Goal: Task Accomplishment & Management: Use online tool/utility

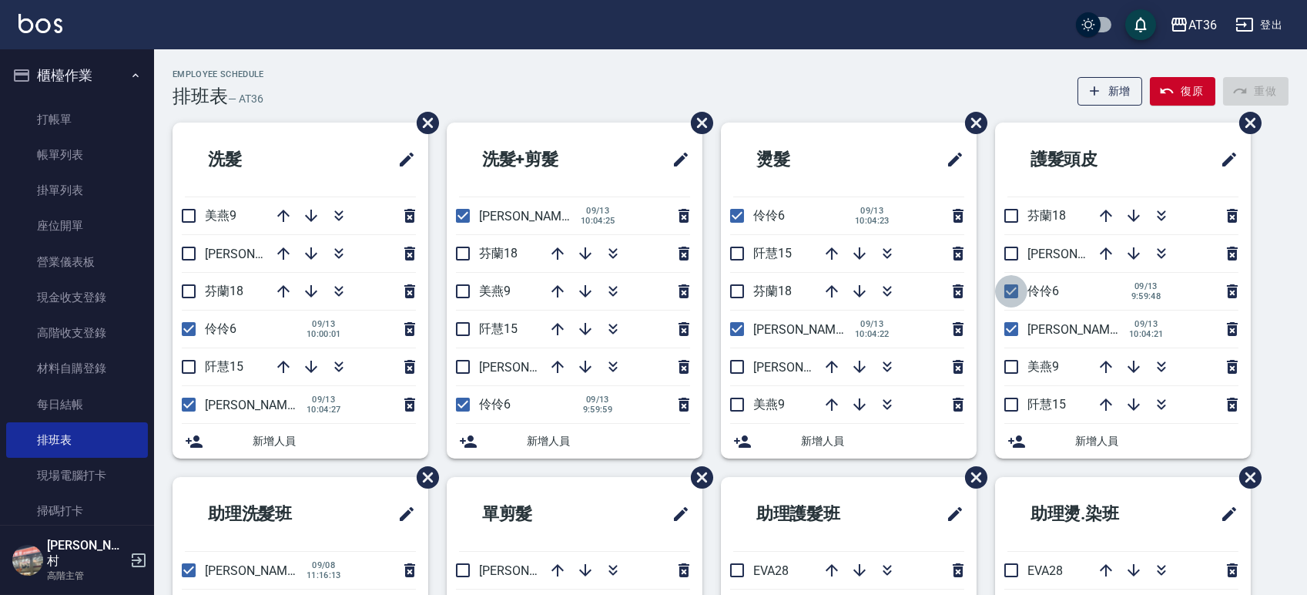
click at [1018, 297] on input "checkbox" at bounding box center [1011, 291] width 32 height 32
checkbox input "false"
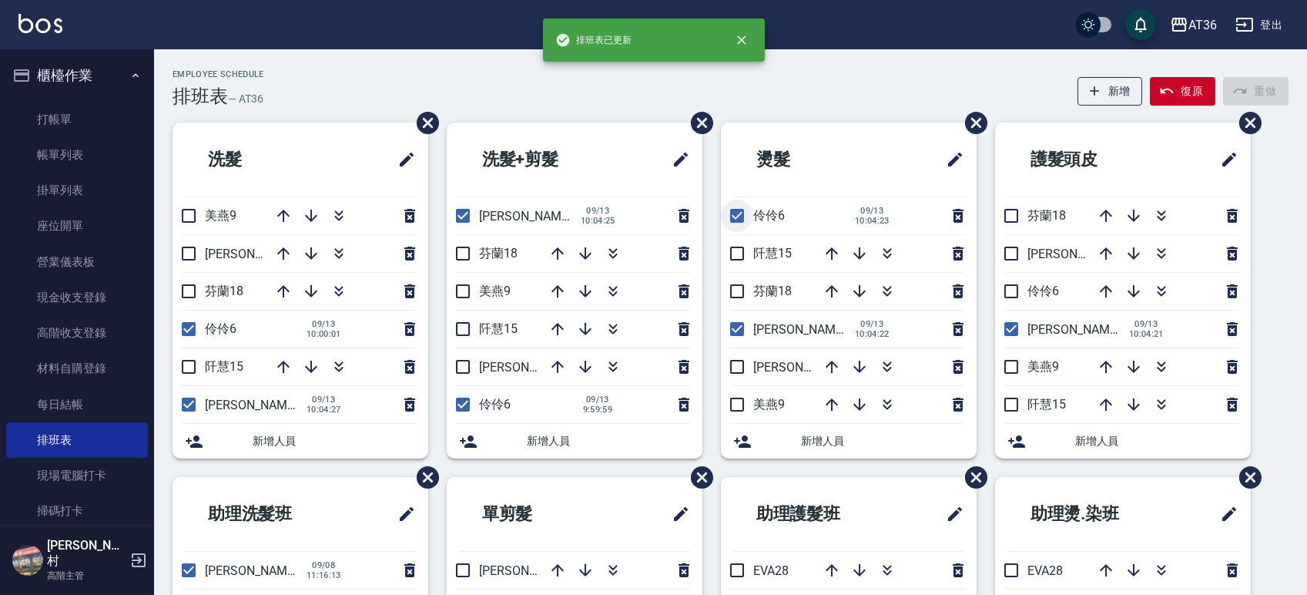
click at [733, 219] on input "checkbox" at bounding box center [737, 216] width 32 height 32
checkbox input "false"
click at [458, 408] on input "checkbox" at bounding box center [463, 404] width 32 height 32
checkbox input "false"
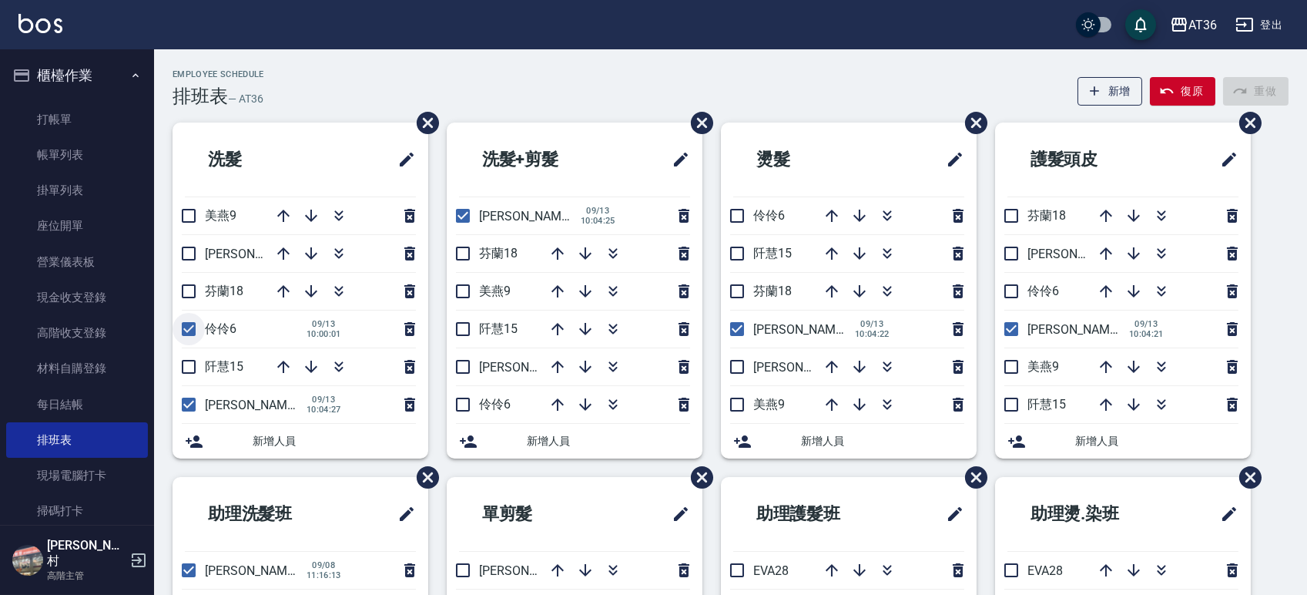
click at [189, 331] on input "checkbox" at bounding box center [189, 329] width 32 height 32
checkbox input "false"
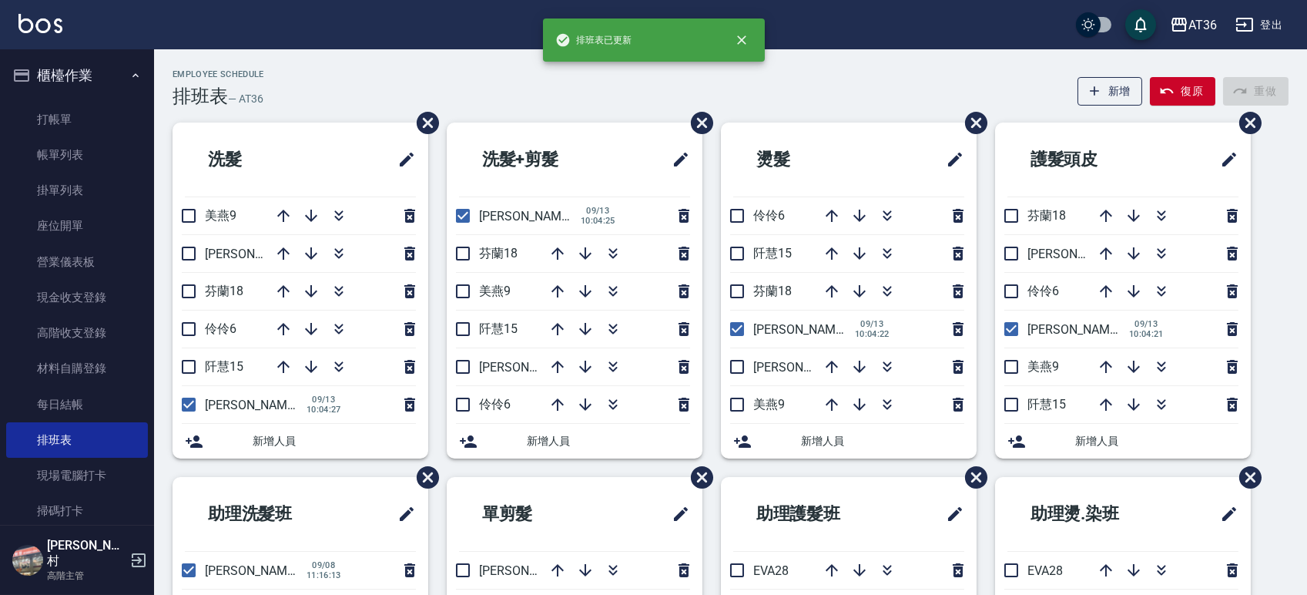
scroll to position [243, 0]
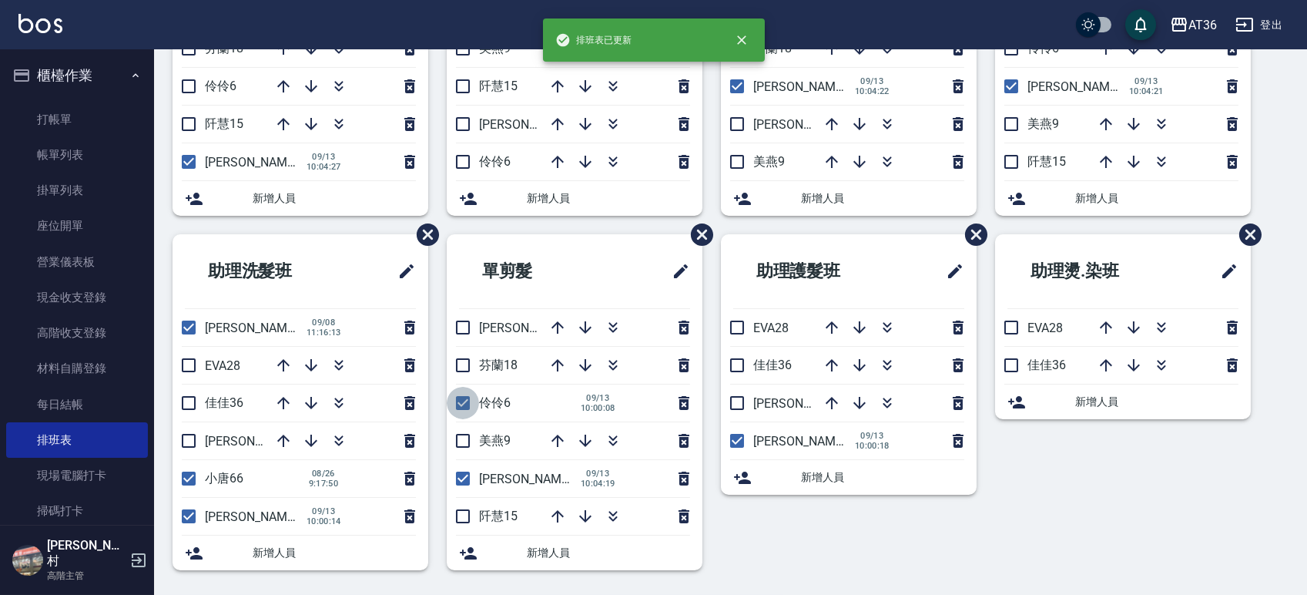
click at [463, 394] on input "checkbox" at bounding box center [463, 403] width 32 height 32
checkbox input "false"
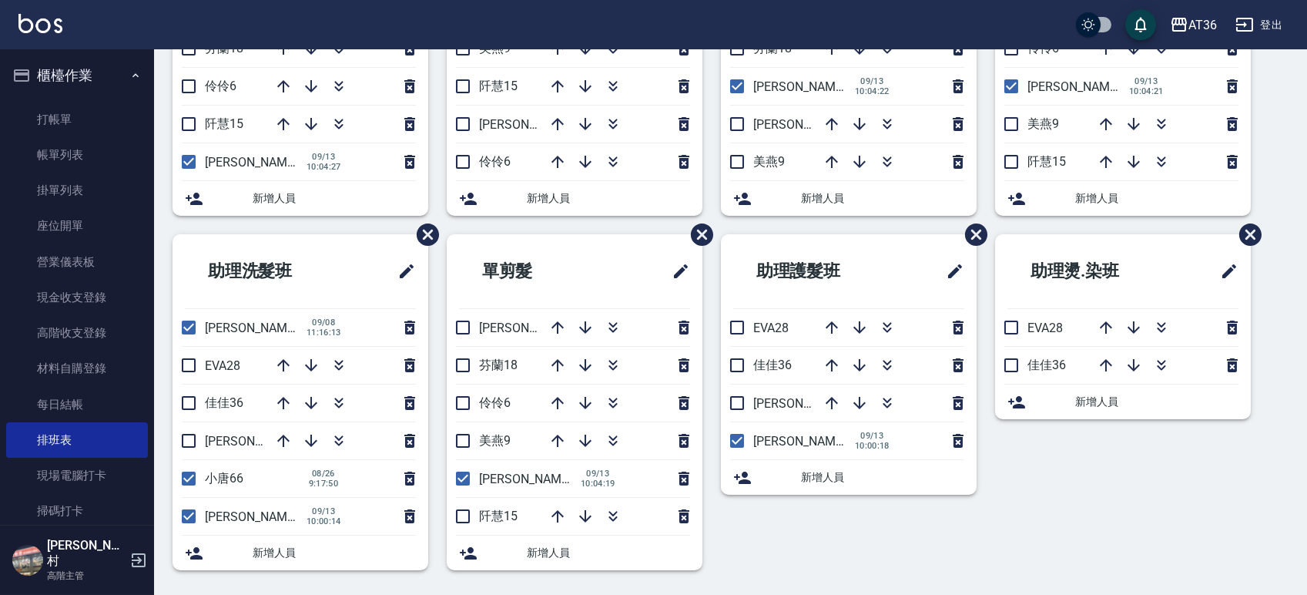
drag, startPoint x: 287, startPoint y: 364, endPoint x: 343, endPoint y: 331, distance: 64.9
click at [286, 365] on icon "button" at bounding box center [283, 365] width 18 height 18
click at [187, 369] on input "checkbox" at bounding box center [189, 365] width 32 height 32
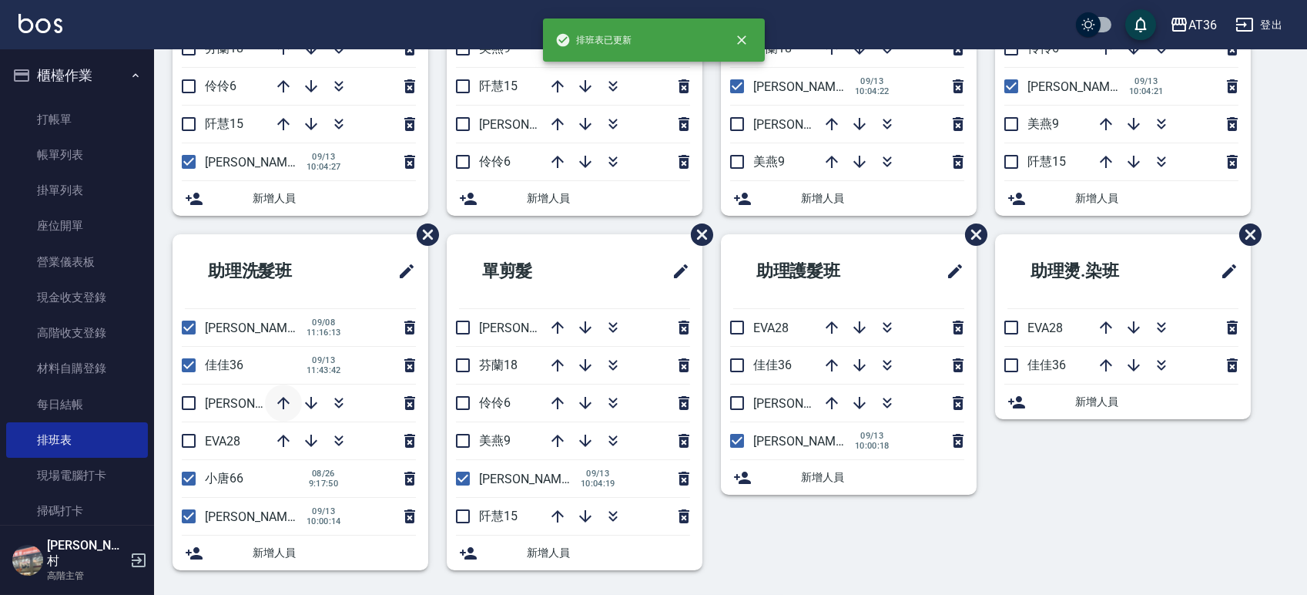
click at [282, 402] on icon "button" at bounding box center [283, 403] width 18 height 18
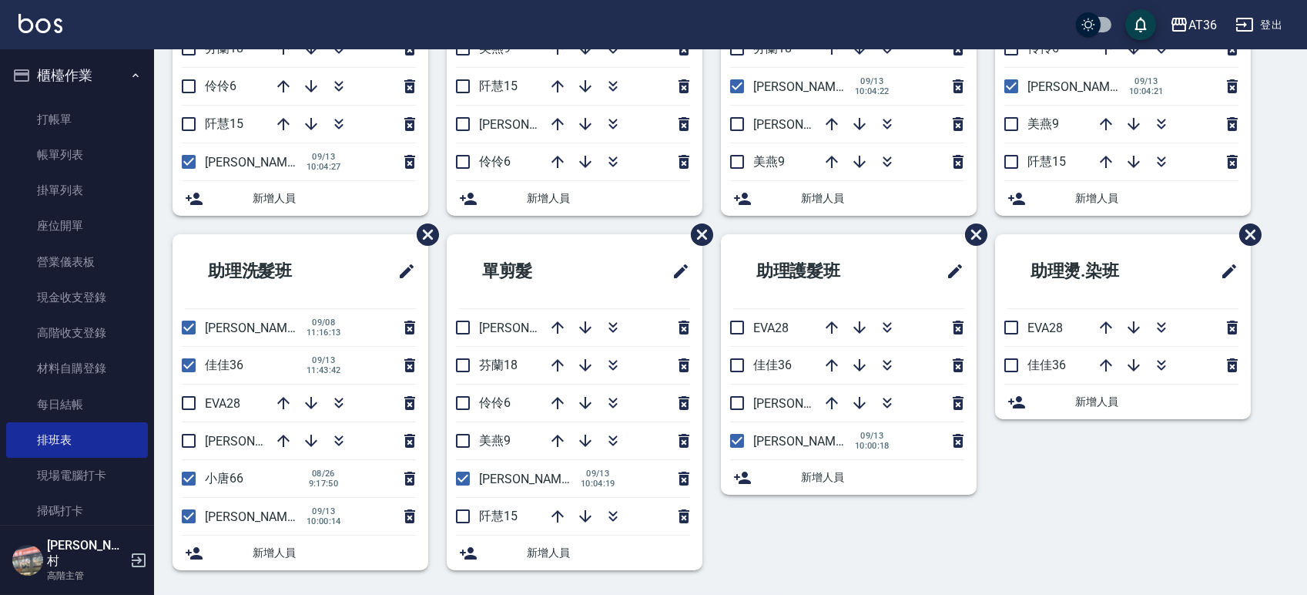
click at [190, 367] on input "checkbox" at bounding box center [189, 365] width 32 height 32
checkbox input "false"
click at [277, 362] on icon "button" at bounding box center [283, 365] width 18 height 18
click at [188, 361] on input "checkbox" at bounding box center [189, 365] width 32 height 32
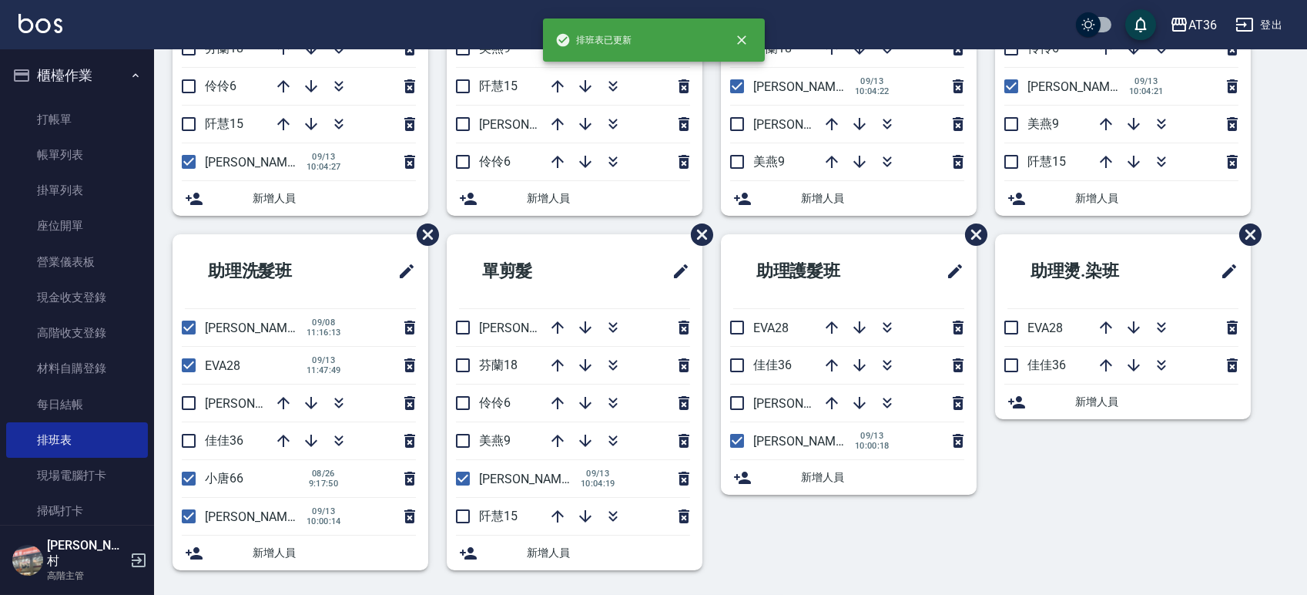
click at [280, 403] on icon "button" at bounding box center [283, 403] width 18 height 18
click at [183, 364] on input "checkbox" at bounding box center [189, 365] width 32 height 32
checkbox input "false"
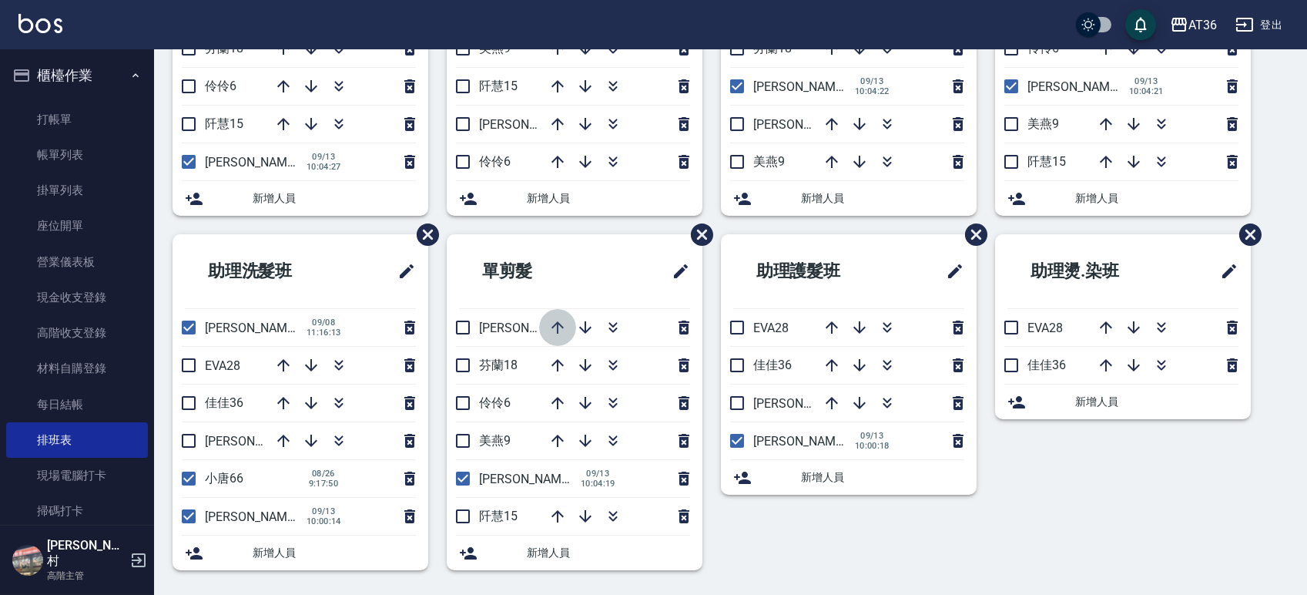
click at [557, 327] on icon "button" at bounding box center [558, 327] width 12 height 12
click at [285, 360] on icon "button" at bounding box center [283, 365] width 18 height 18
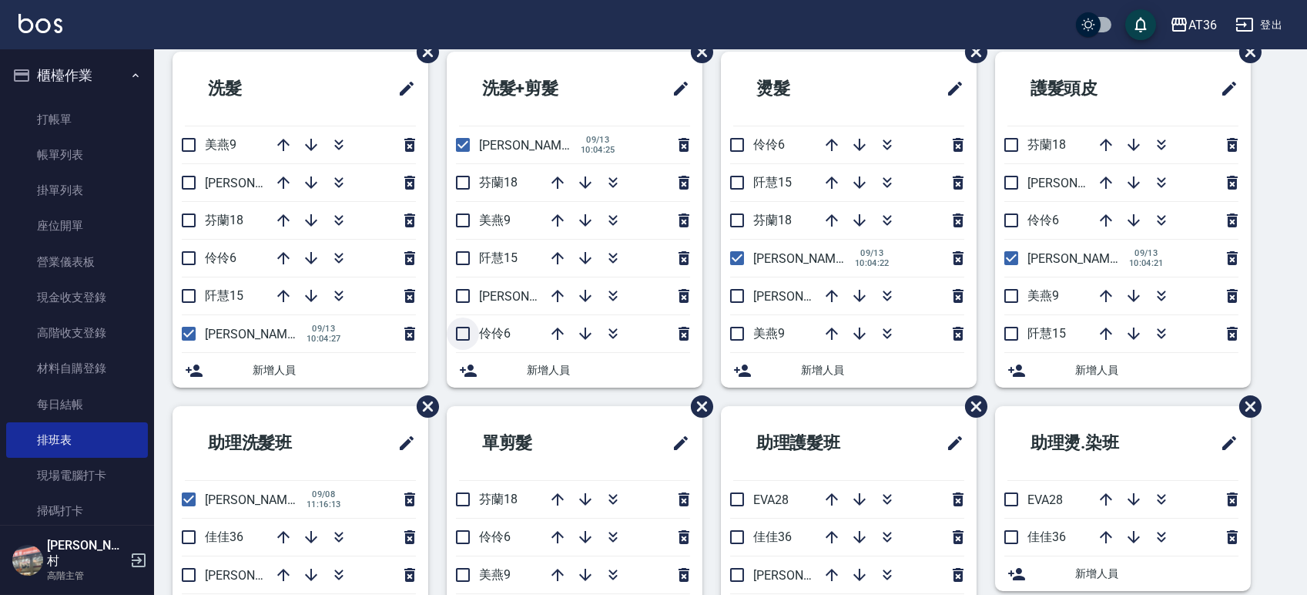
scroll to position [0, 0]
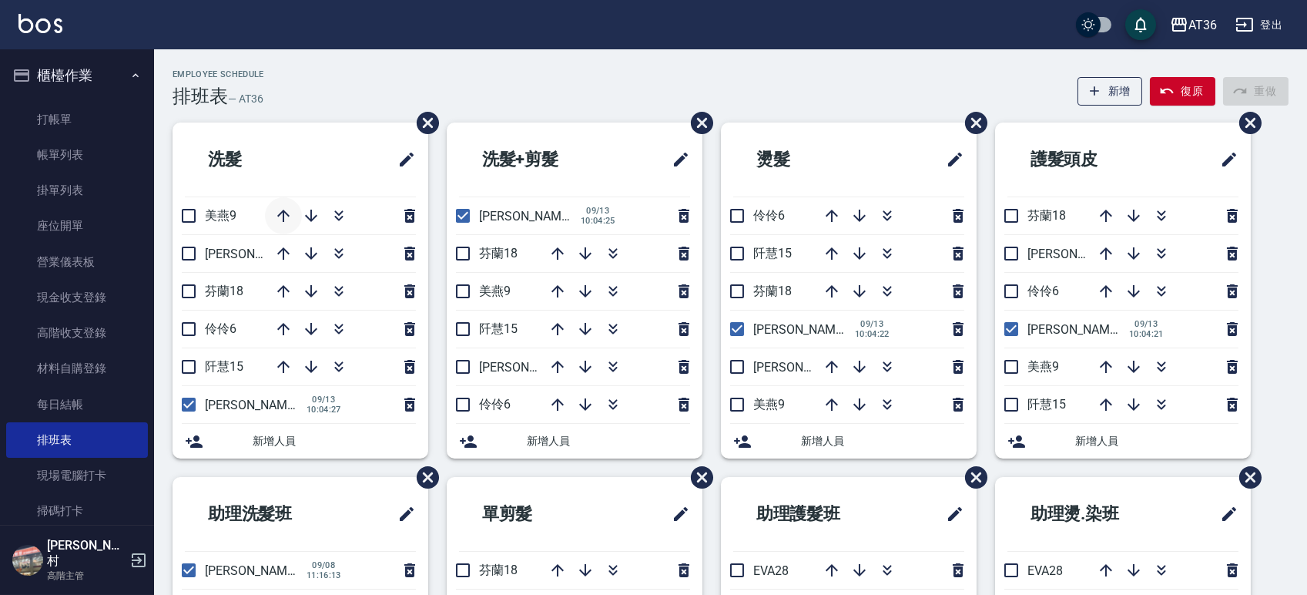
click at [279, 217] on icon "button" at bounding box center [283, 215] width 18 height 18
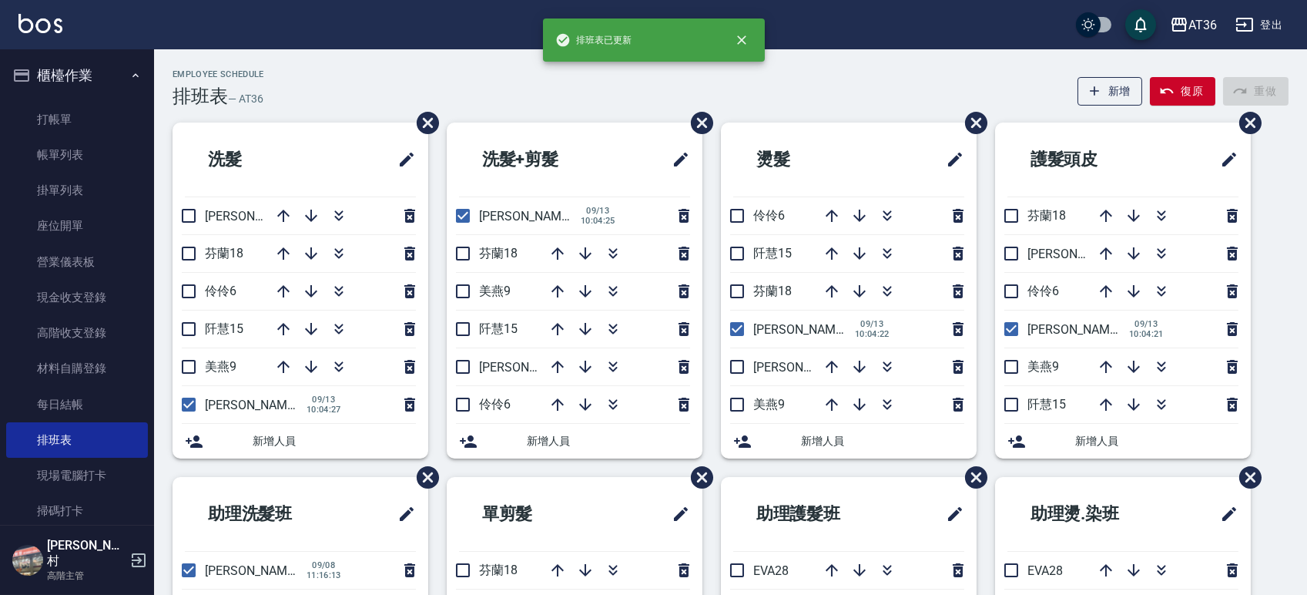
scroll to position [243, 0]
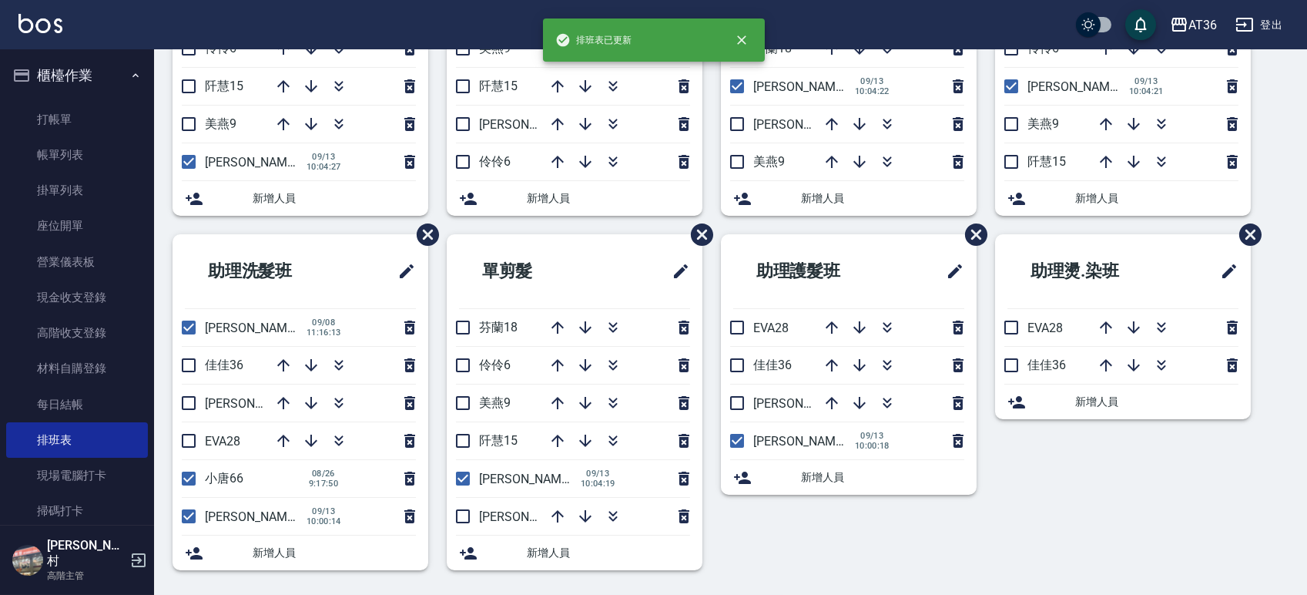
click at [457, 324] on input "checkbox" at bounding box center [463, 327] width 32 height 32
checkbox input "true"
click at [557, 360] on icon "button" at bounding box center [558, 365] width 12 height 12
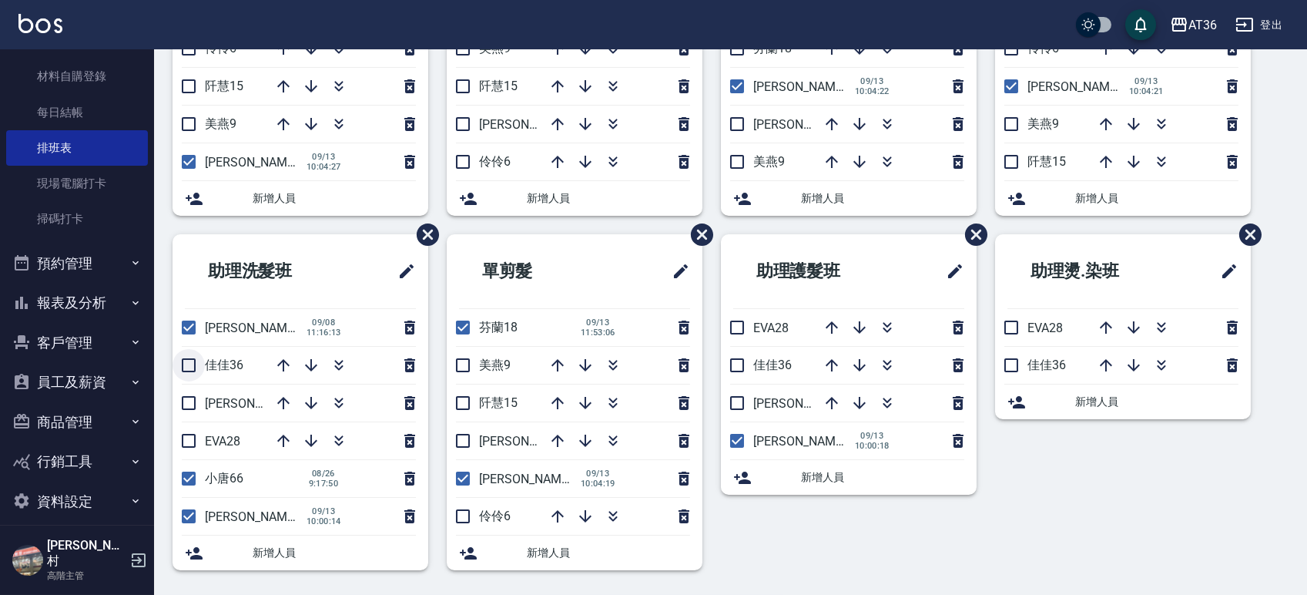
click at [183, 367] on input "checkbox" at bounding box center [189, 365] width 32 height 32
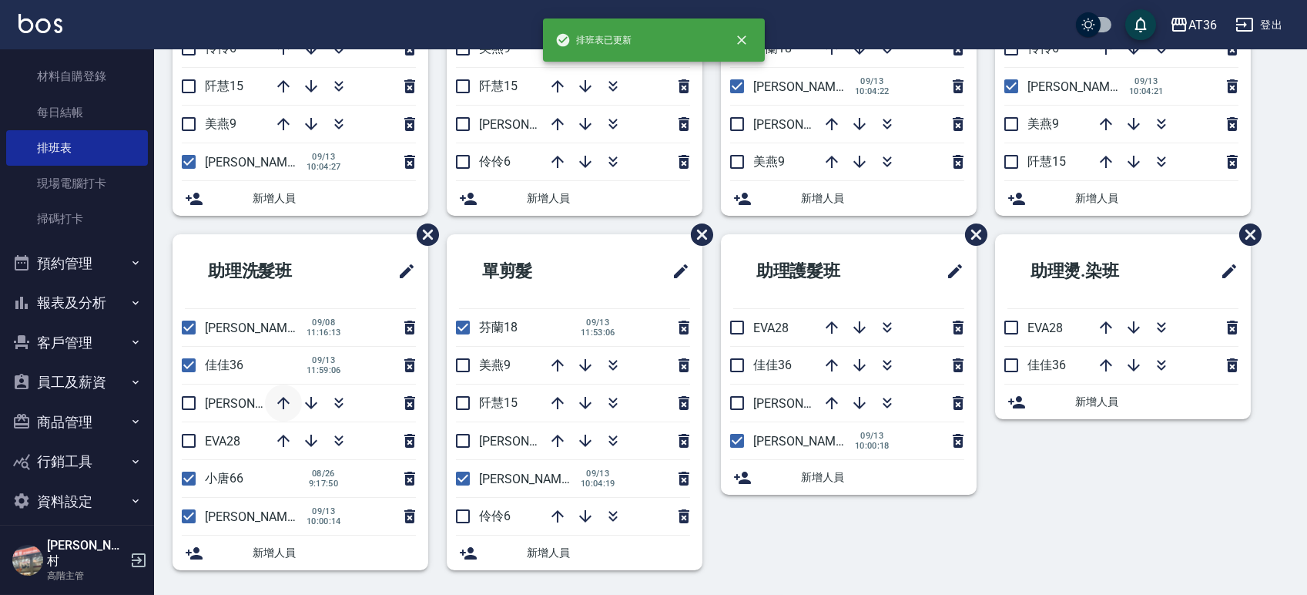
click at [282, 401] on icon "button" at bounding box center [283, 403] width 18 height 18
drag, startPoint x: 188, startPoint y: 362, endPoint x: 239, endPoint y: 346, distance: 53.4
click at [187, 364] on input "checkbox" at bounding box center [189, 365] width 32 height 32
checkbox input "false"
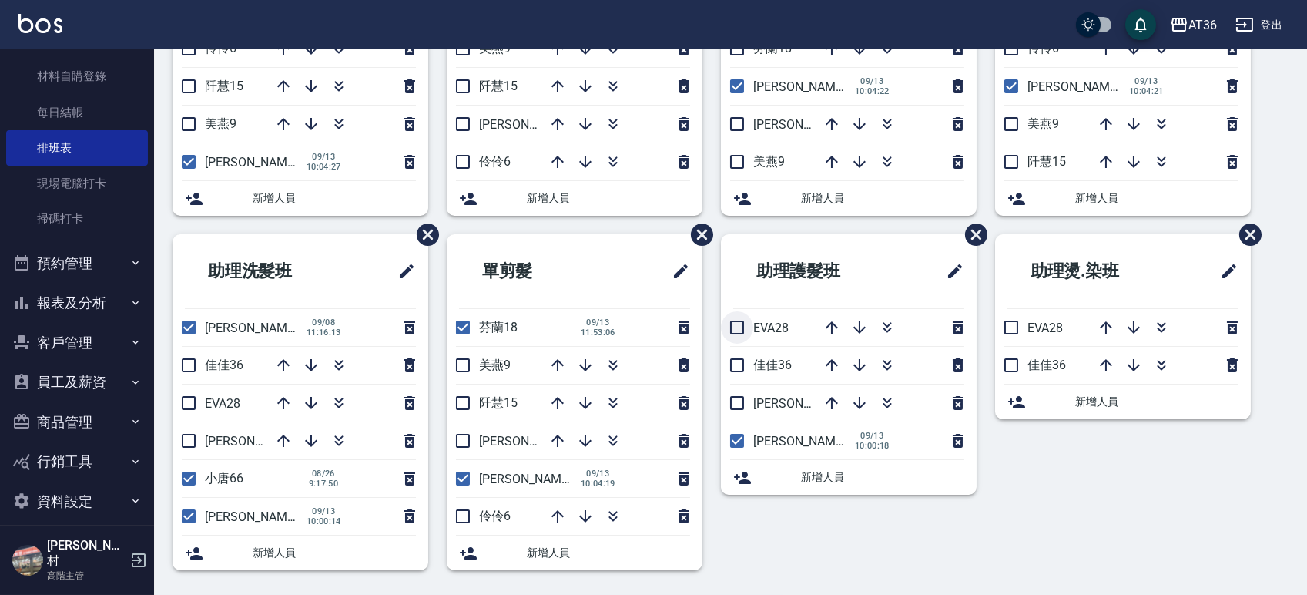
click at [735, 324] on input "checkbox" at bounding box center [737, 327] width 32 height 32
click at [832, 364] on icon "button" at bounding box center [832, 365] width 12 height 12
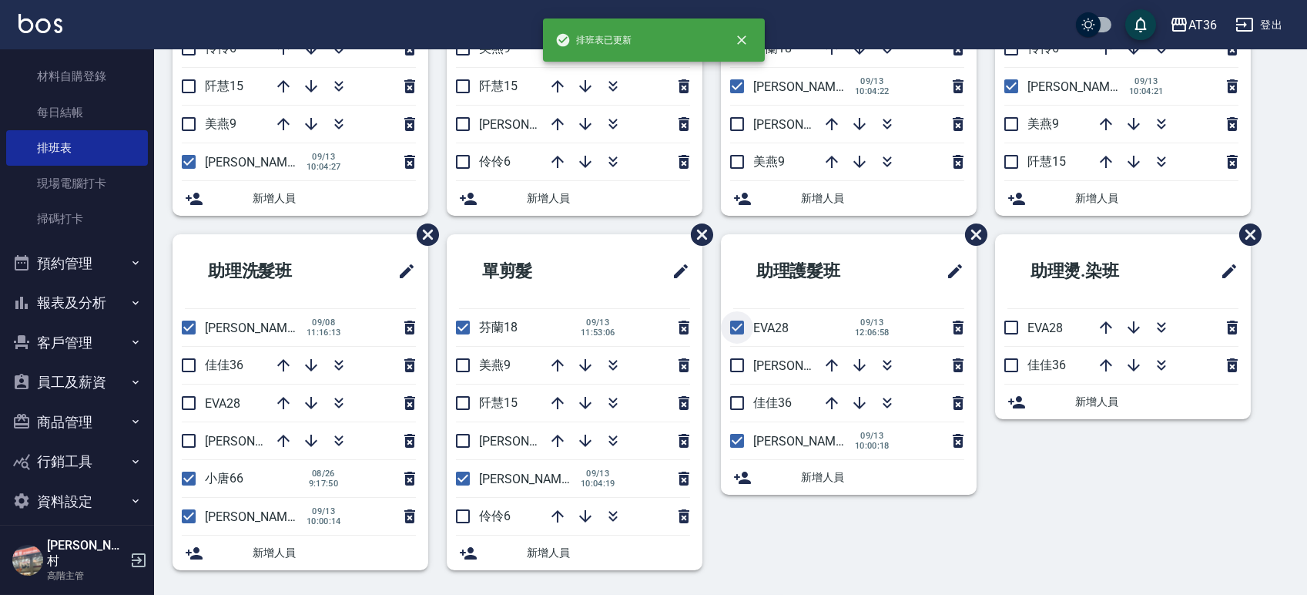
click at [737, 330] on input "checkbox" at bounding box center [737, 327] width 32 height 32
checkbox input "false"
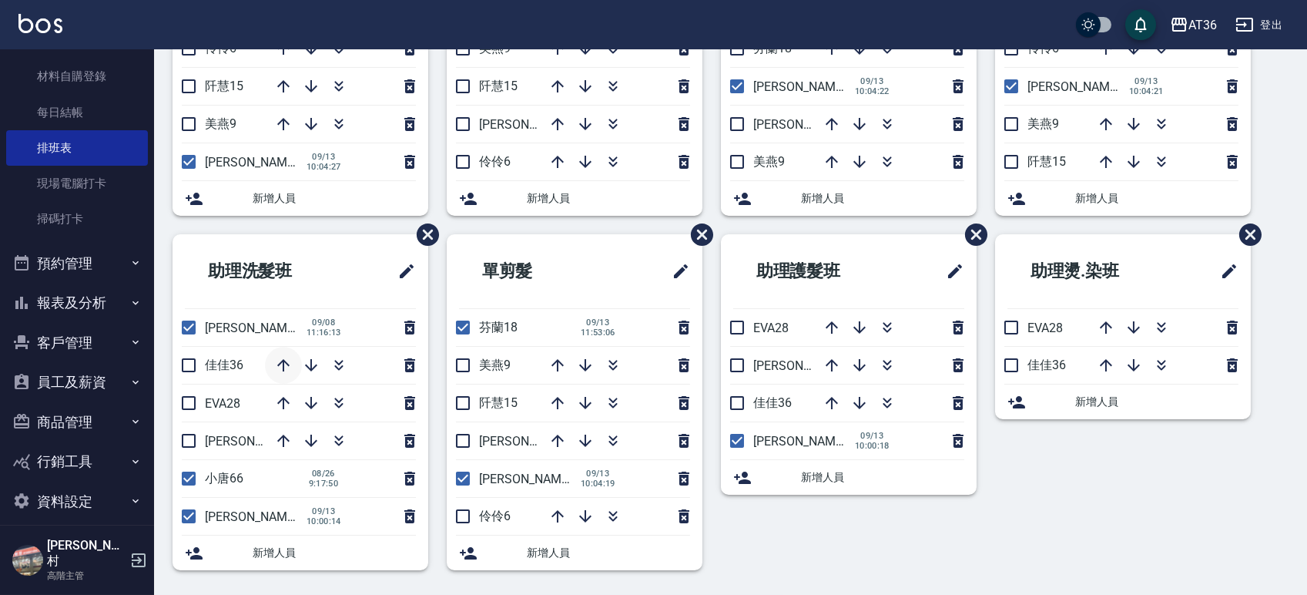
click at [284, 360] on icon "button" at bounding box center [283, 365] width 12 height 12
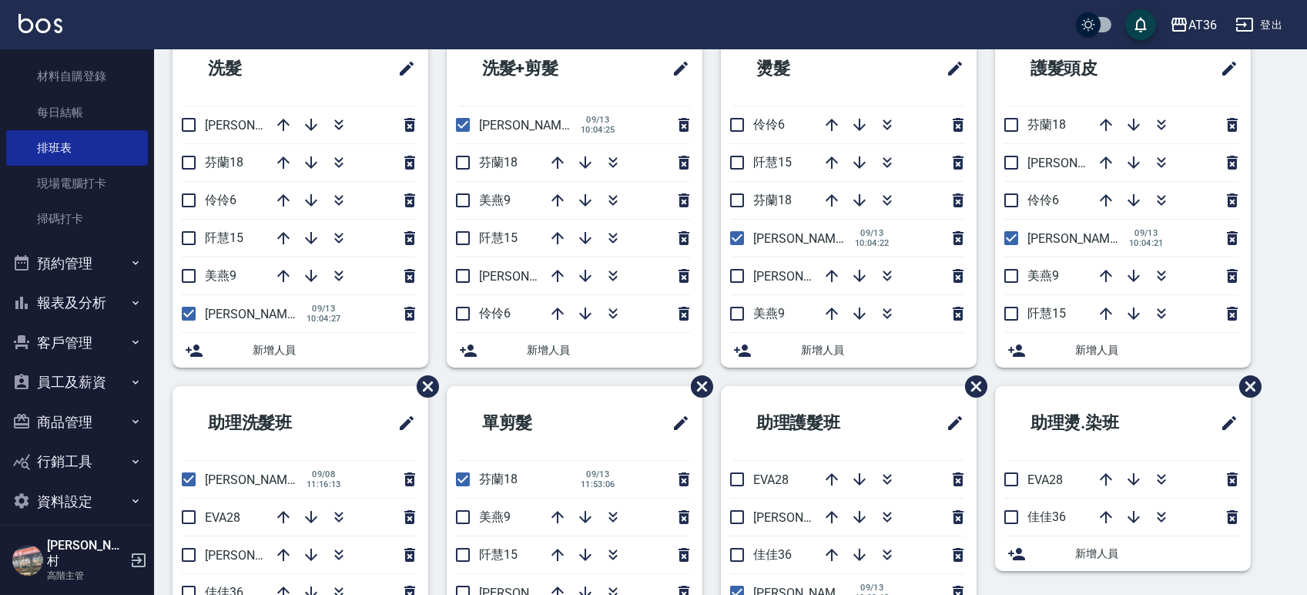
scroll to position [0, 0]
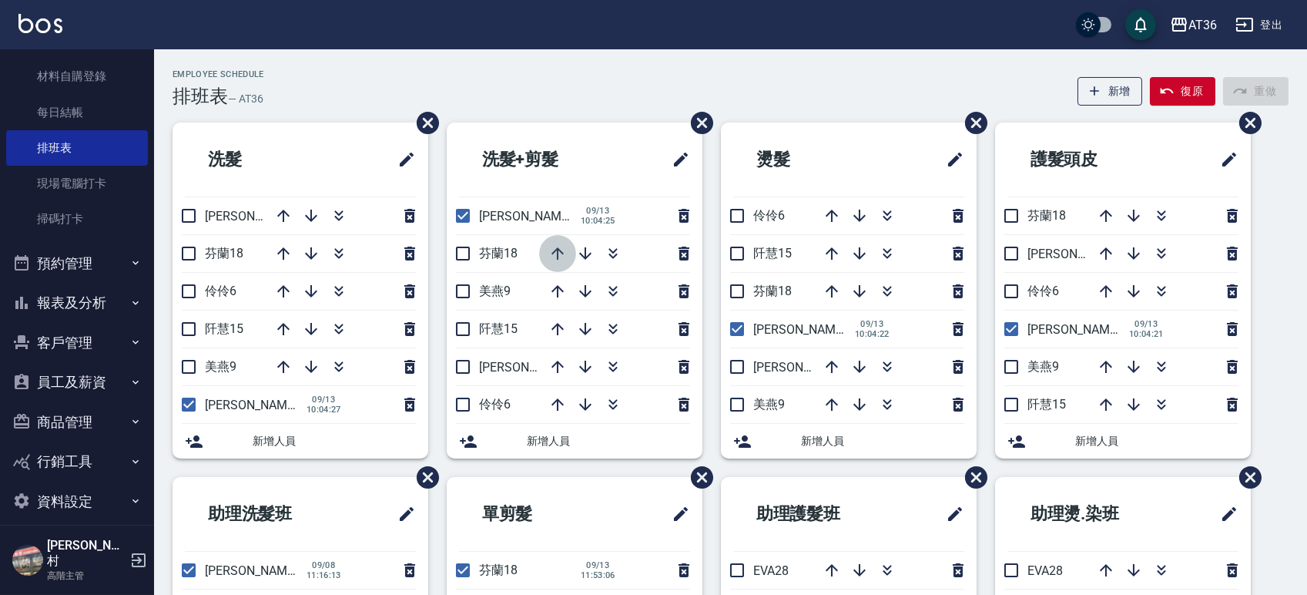
click at [552, 257] on icon "button" at bounding box center [558, 253] width 18 height 18
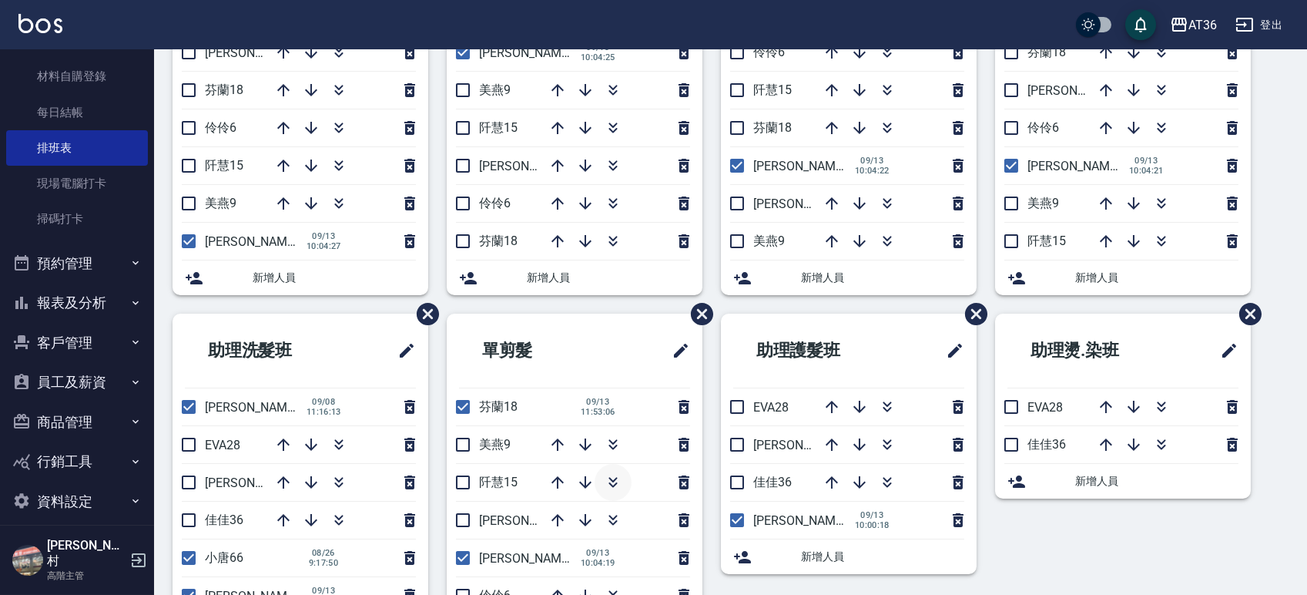
scroll to position [243, 0]
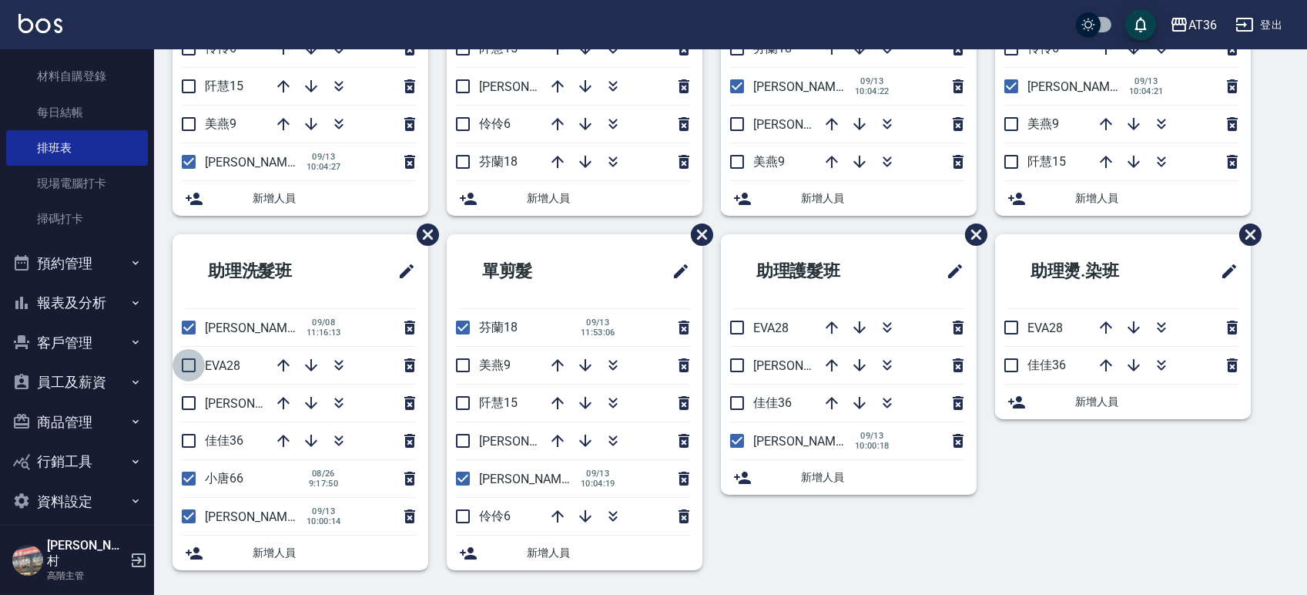
click at [187, 366] on input "checkbox" at bounding box center [189, 365] width 32 height 32
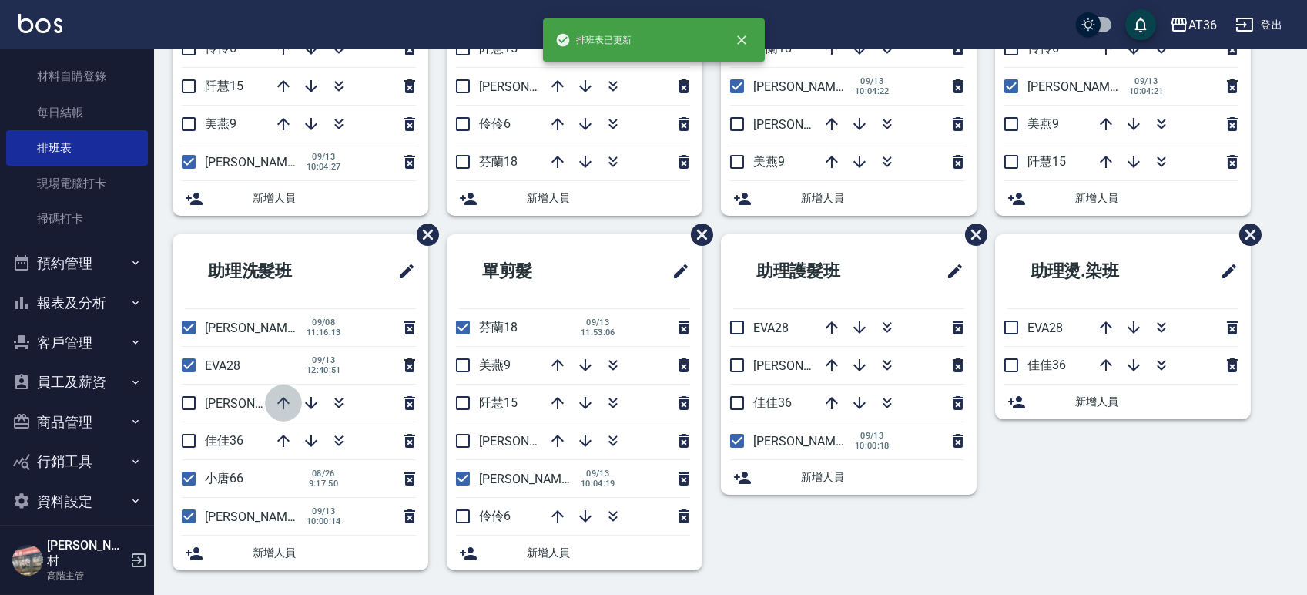
click at [278, 401] on icon "button" at bounding box center [283, 403] width 18 height 18
click at [193, 361] on input "checkbox" at bounding box center [189, 365] width 32 height 32
checkbox input "false"
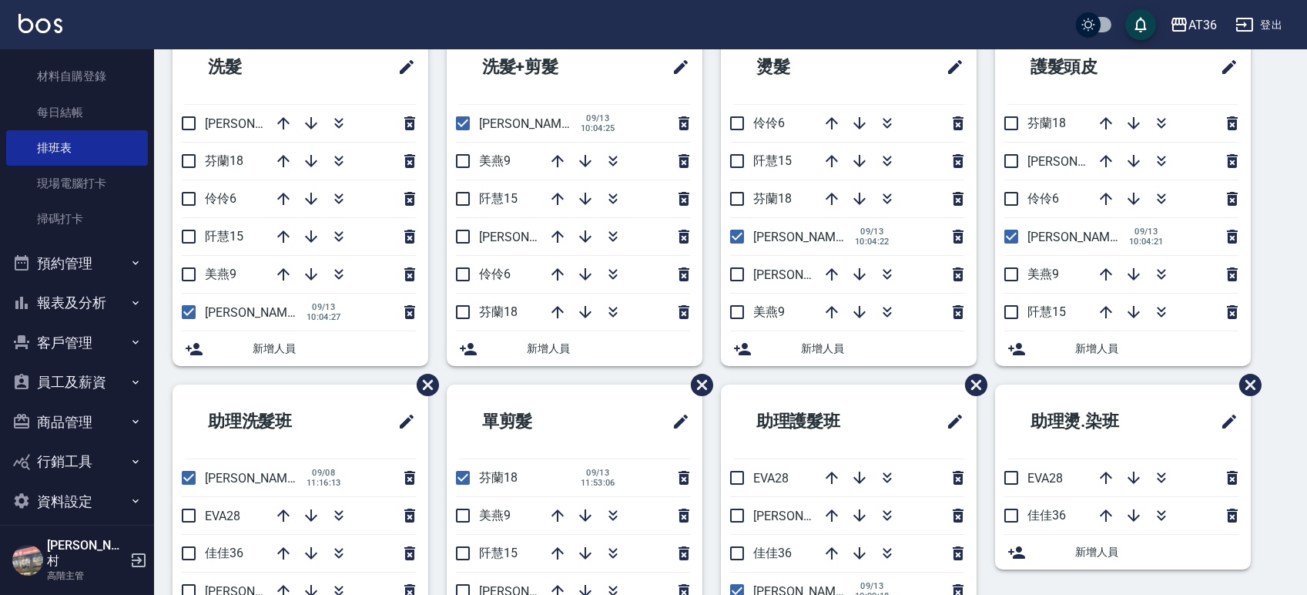
scroll to position [0, 0]
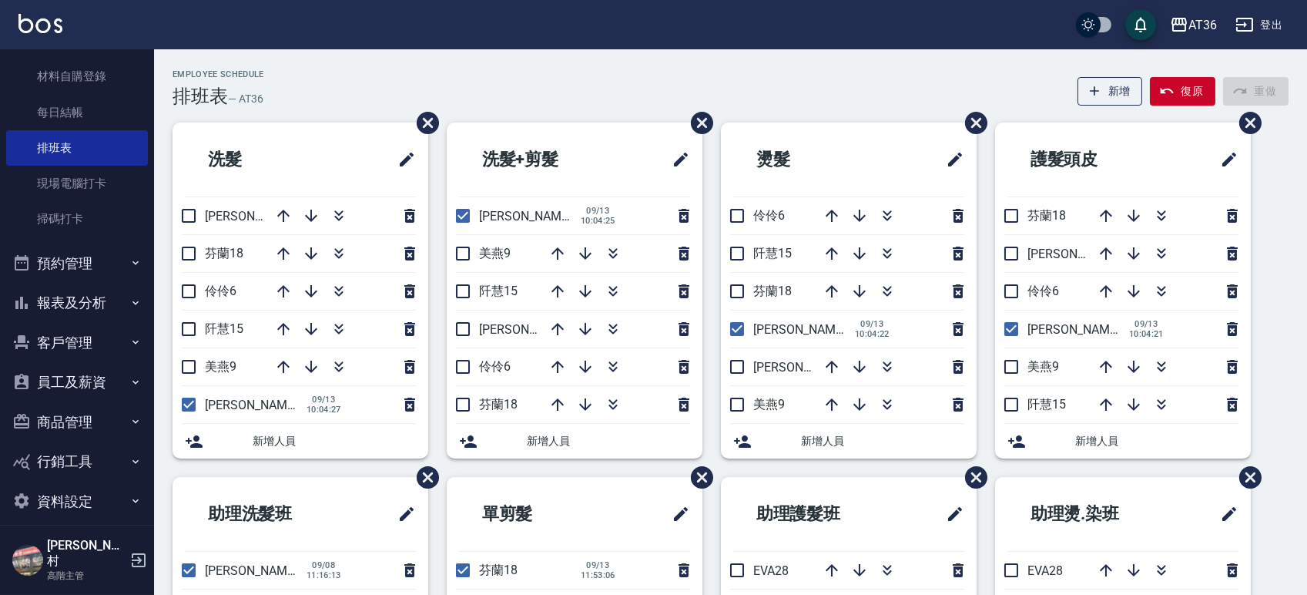
drag, startPoint x: 193, startPoint y: 361, endPoint x: 865, endPoint y: 89, distance: 725.2
click at [865, 89] on div "Employee Schedule 排班表 — AT36 新增 復原 重做" at bounding box center [731, 88] width 1116 height 38
click at [834, 230] on button "button" at bounding box center [832, 215] width 37 height 37
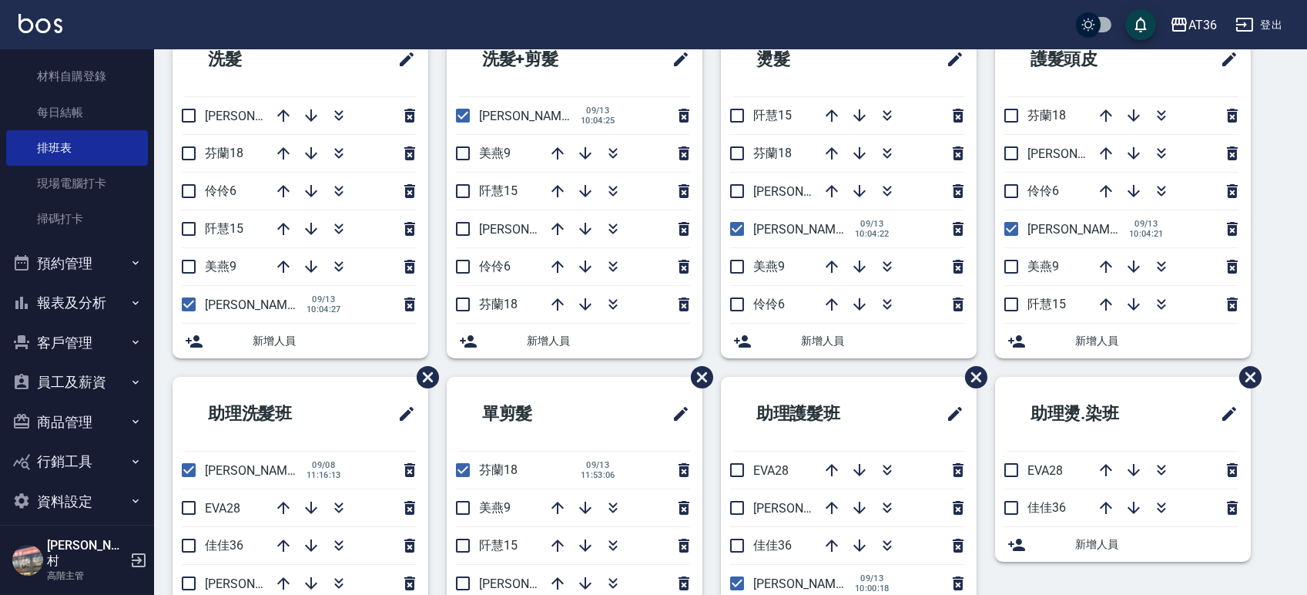
scroll to position [243, 0]
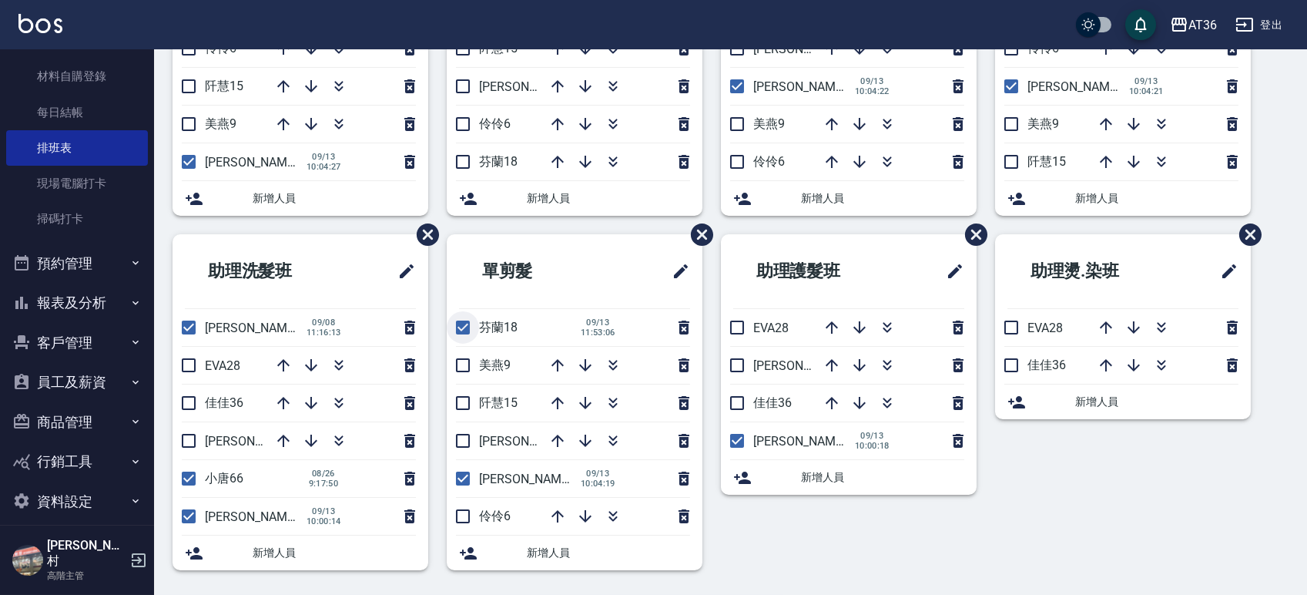
click at [466, 328] on input "checkbox" at bounding box center [463, 327] width 32 height 32
checkbox input "false"
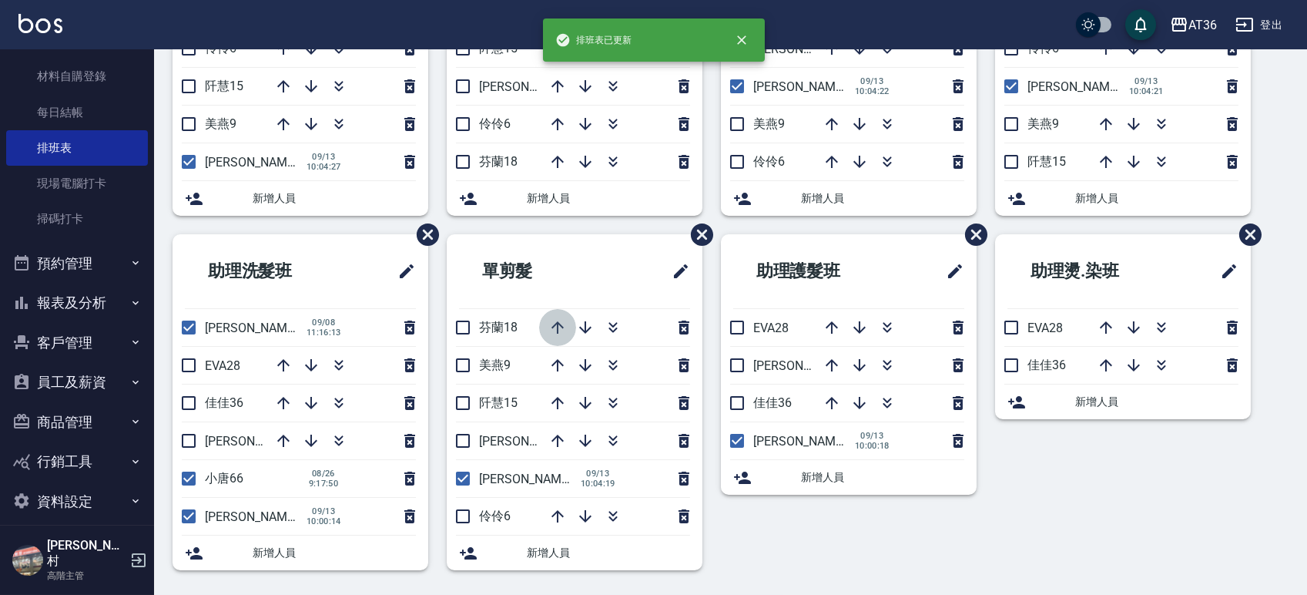
click at [562, 329] on icon "button" at bounding box center [558, 327] width 18 height 18
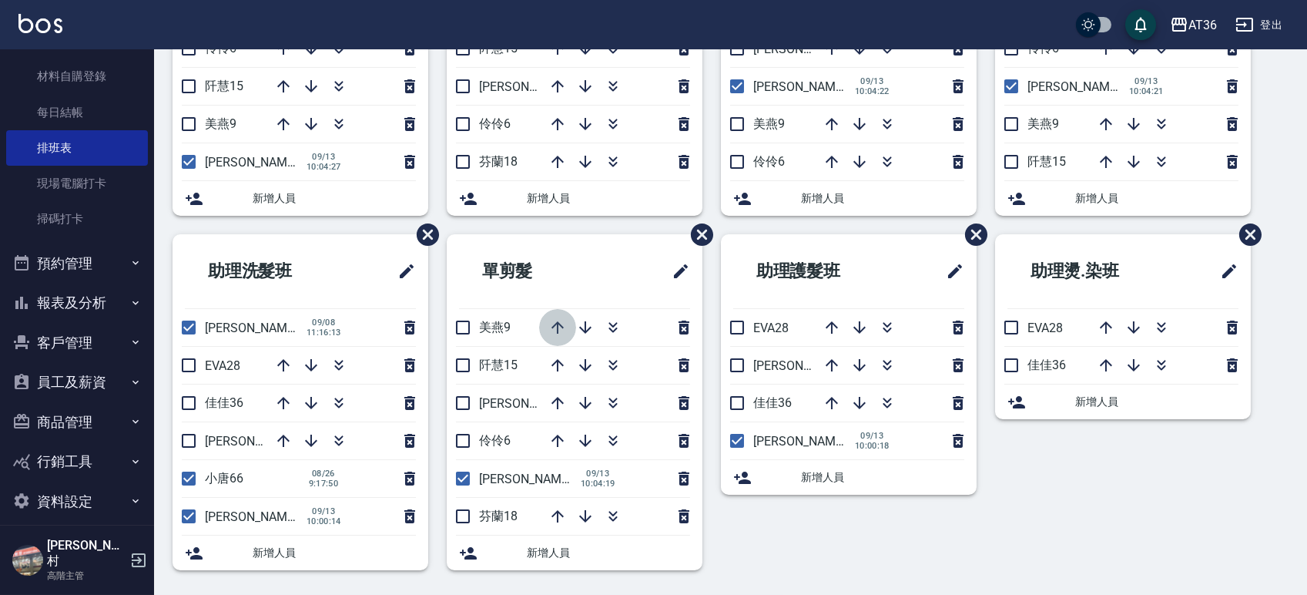
click at [558, 325] on icon "button" at bounding box center [558, 327] width 18 height 18
click at [280, 368] on icon "button" at bounding box center [283, 365] width 18 height 18
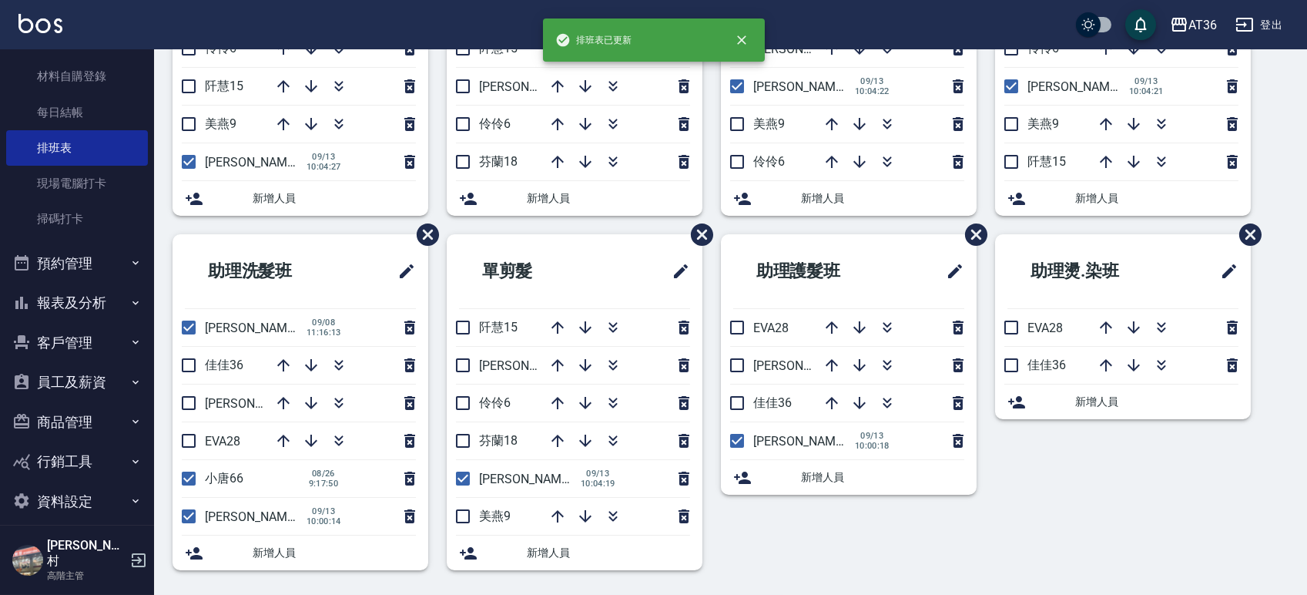
scroll to position [0, 0]
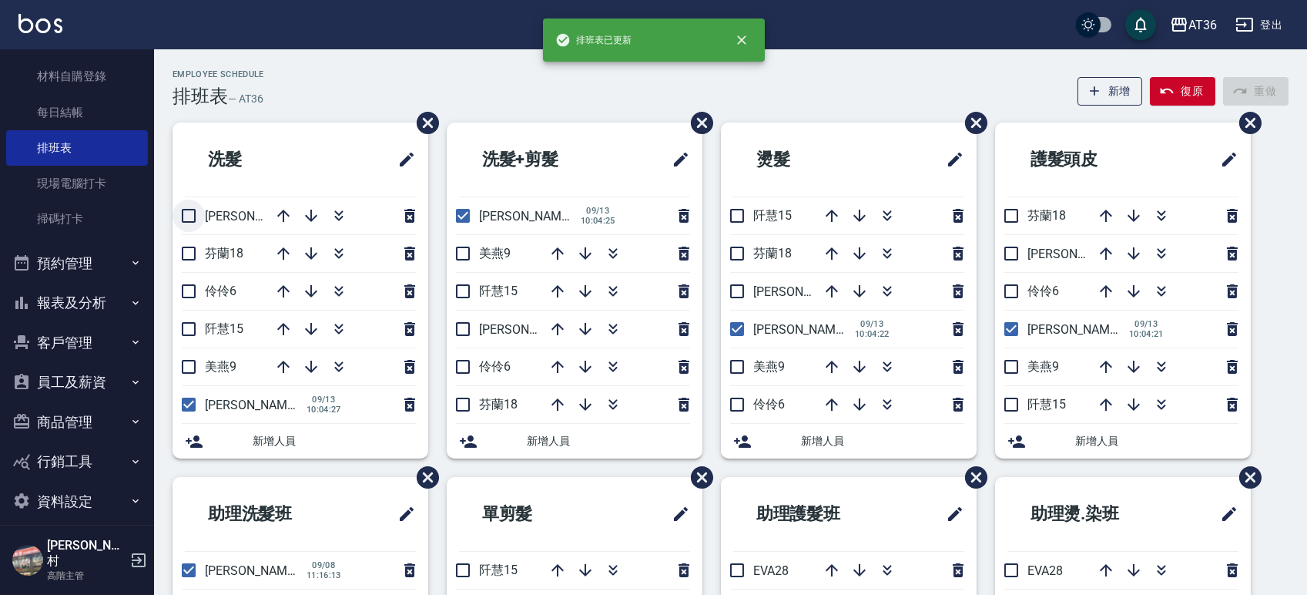
click at [182, 214] on input "checkbox" at bounding box center [189, 216] width 32 height 32
checkbox input "true"
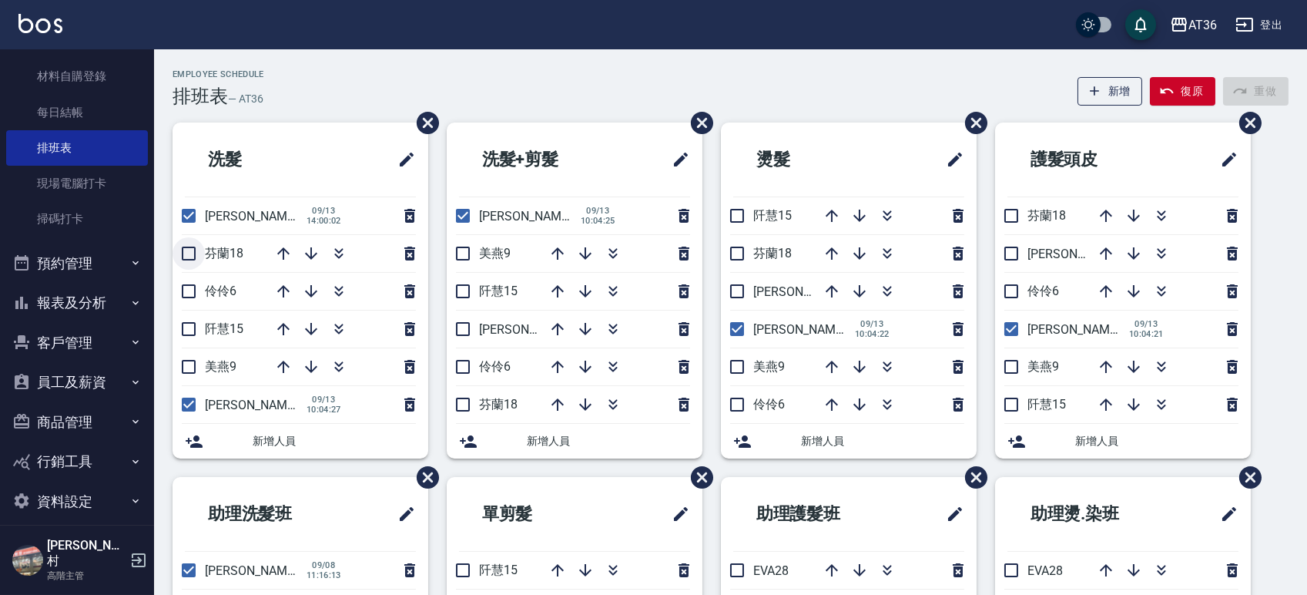
click at [183, 254] on input "checkbox" at bounding box center [189, 253] width 32 height 32
checkbox input "true"
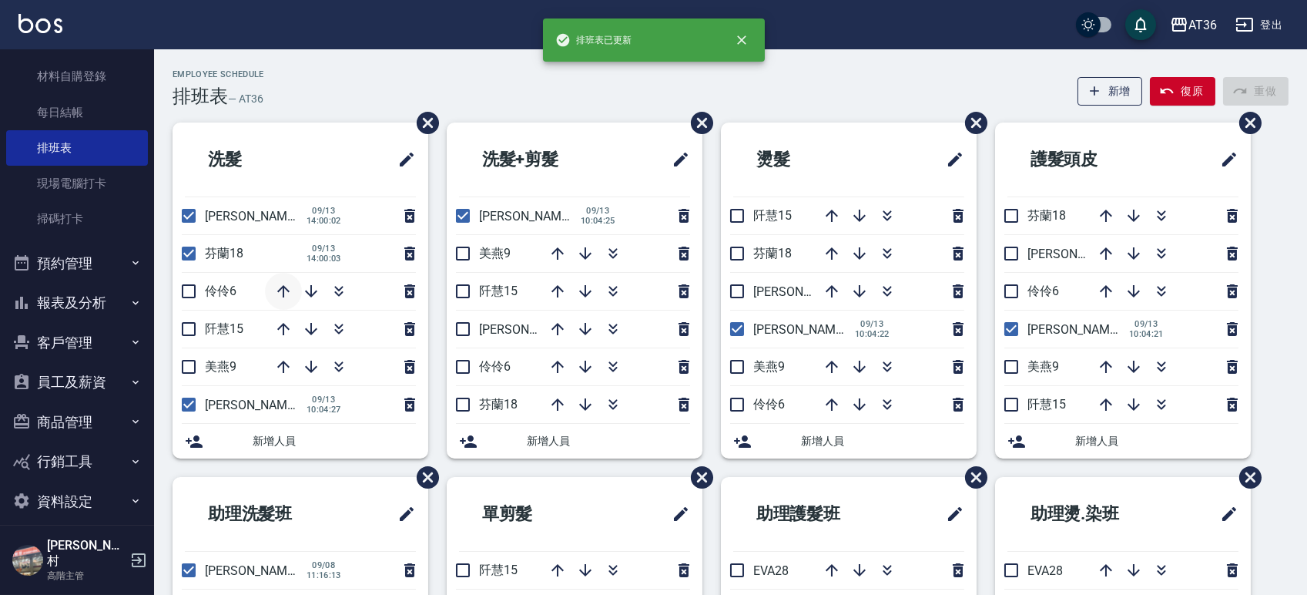
click at [282, 290] on icon "button" at bounding box center [283, 291] width 18 height 18
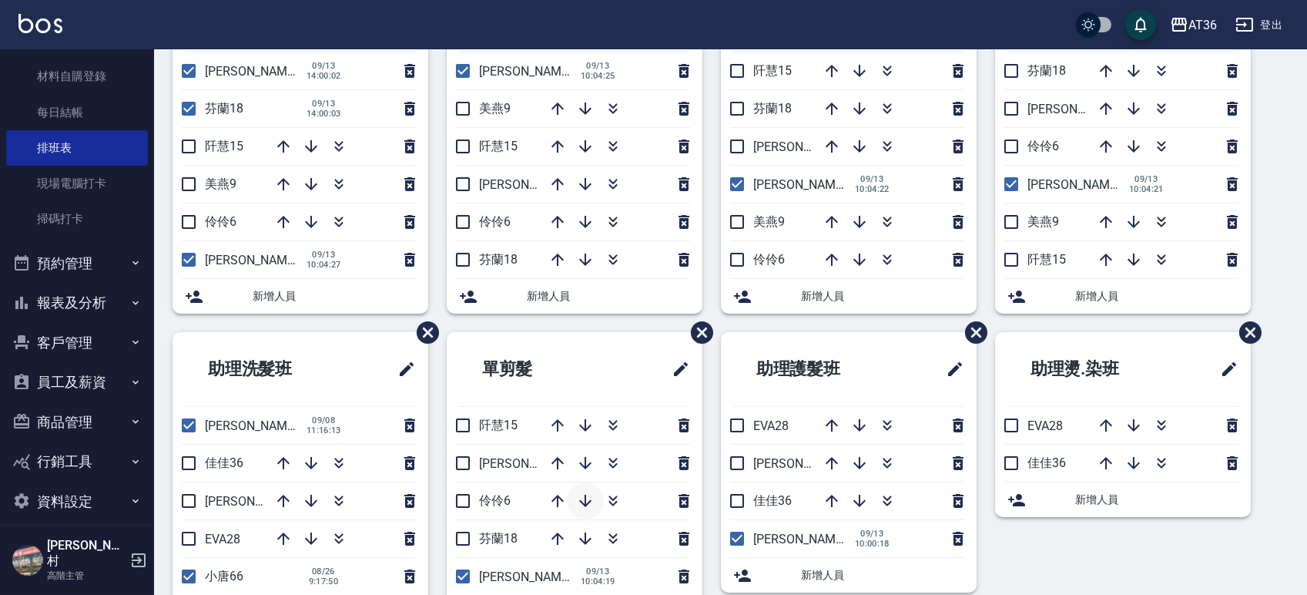
scroll to position [243, 0]
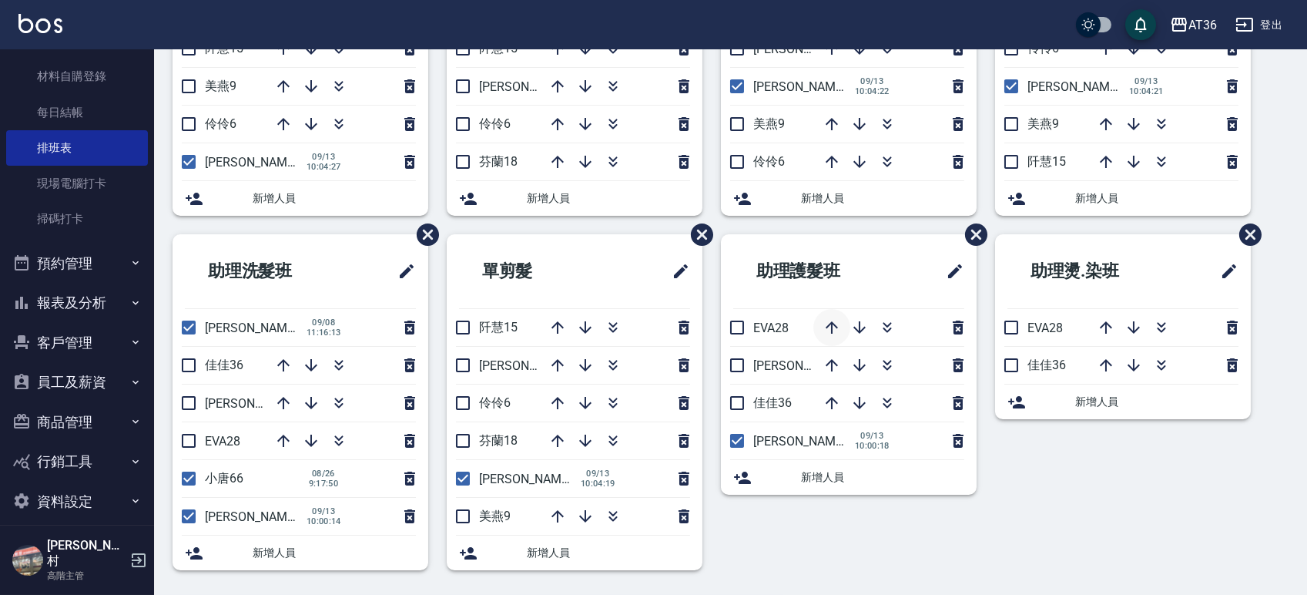
click at [833, 331] on icon "button" at bounding box center [832, 327] width 18 height 18
click at [186, 366] on input "checkbox" at bounding box center [189, 365] width 32 height 32
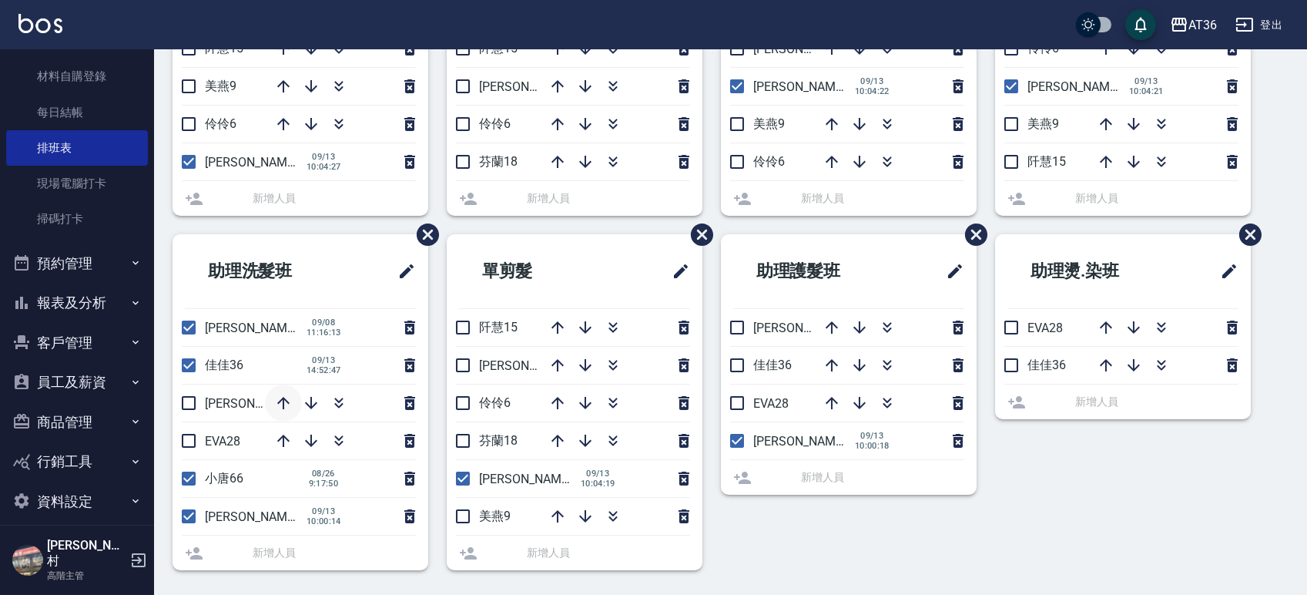
click at [282, 401] on icon "button" at bounding box center [283, 403] width 18 height 18
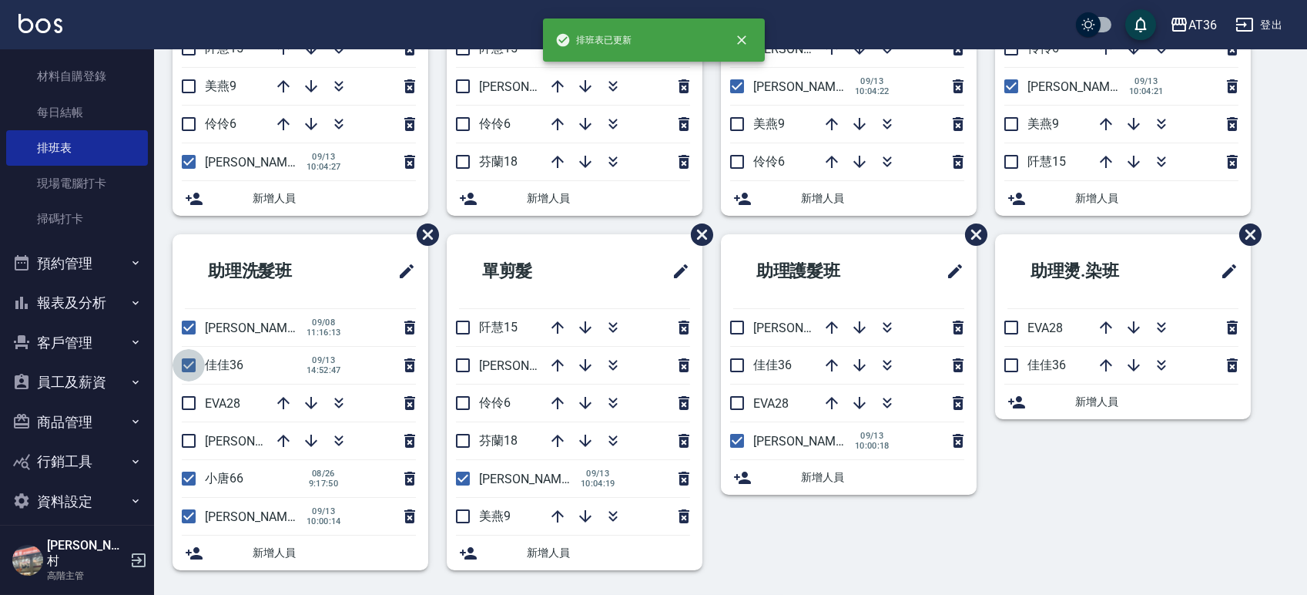
click at [190, 362] on input "checkbox" at bounding box center [189, 365] width 32 height 32
checkbox input "false"
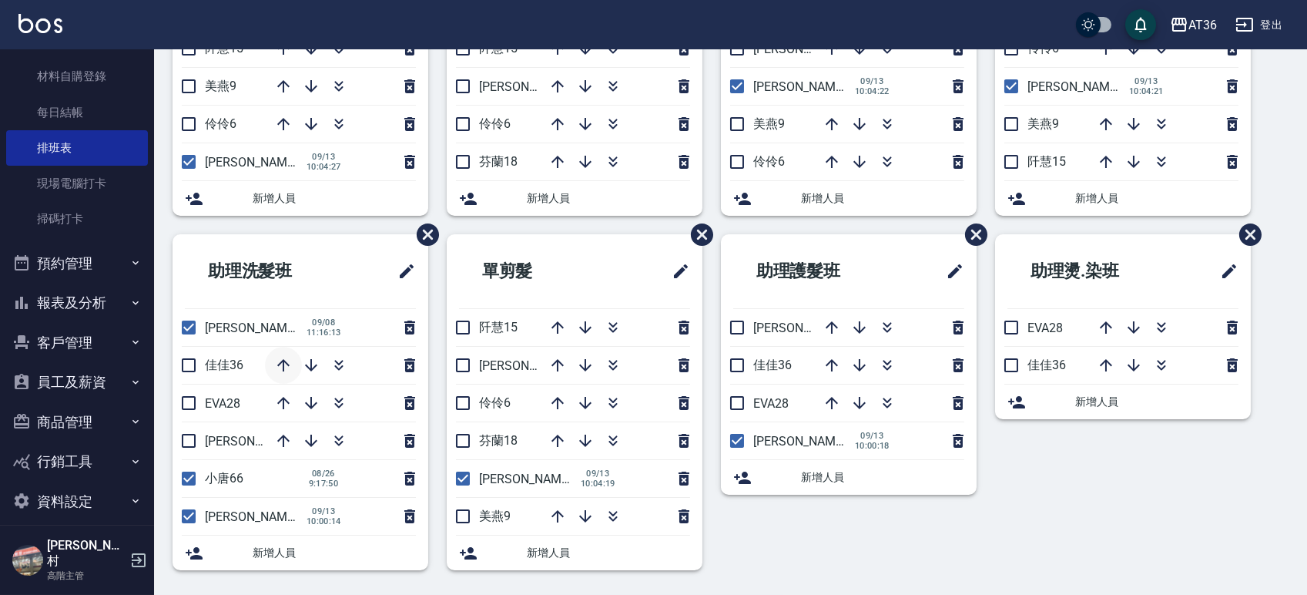
click at [276, 373] on icon "button" at bounding box center [283, 365] width 18 height 18
click at [309, 433] on icon "button" at bounding box center [311, 440] width 18 height 18
click at [310, 366] on icon "button" at bounding box center [311, 365] width 18 height 18
